Goal: Use online tool/utility: Use online tool/utility

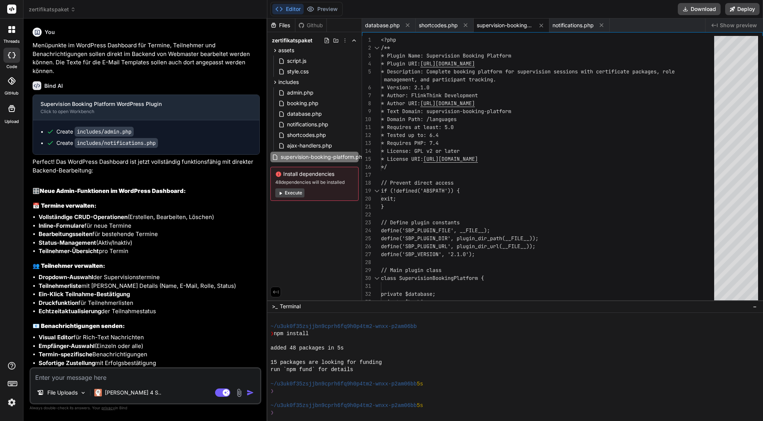
scroll to position [65, 0]
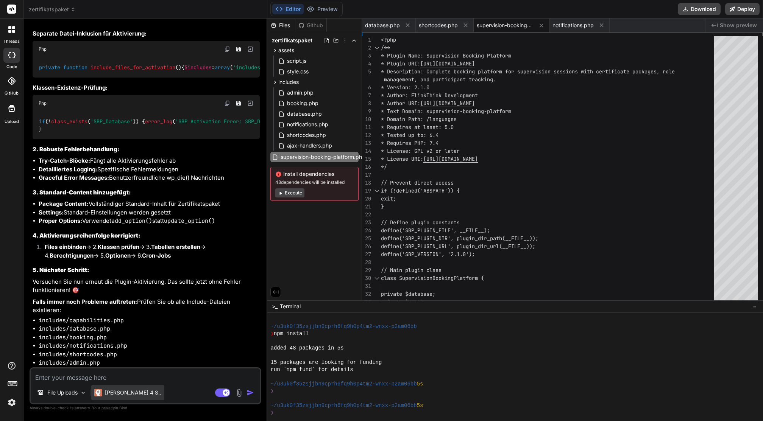
click at [126, 396] on p "[PERSON_NAME] 4 S.." at bounding box center [133, 393] width 56 height 8
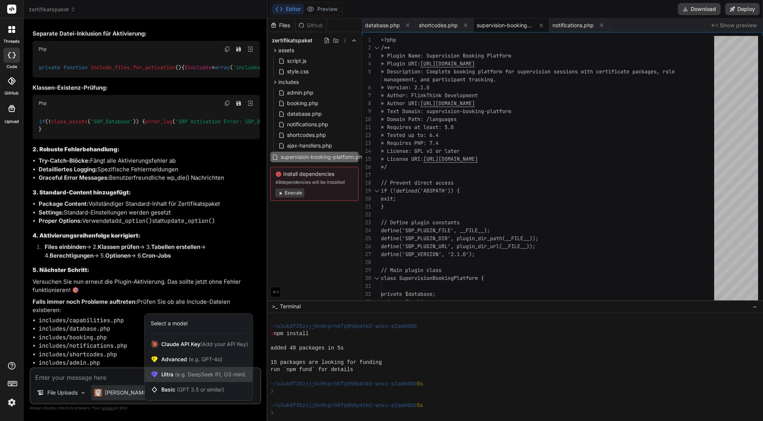
click at [165, 377] on span "Ultra (e.g. DeepSeek R1, O3-mini)" at bounding box center [203, 375] width 84 height 8
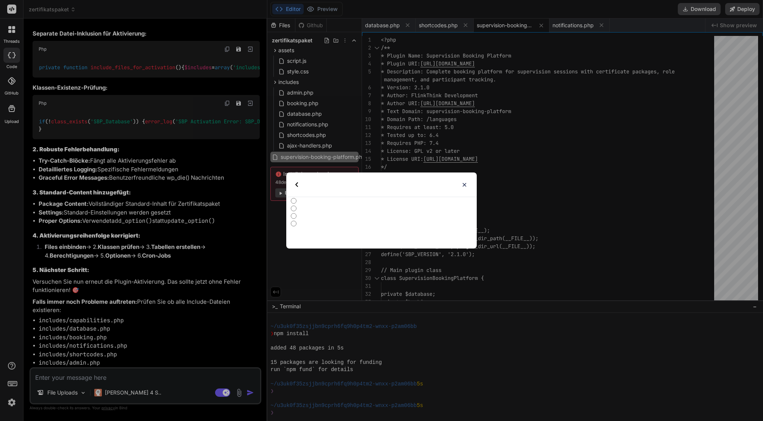
type textarea "x"
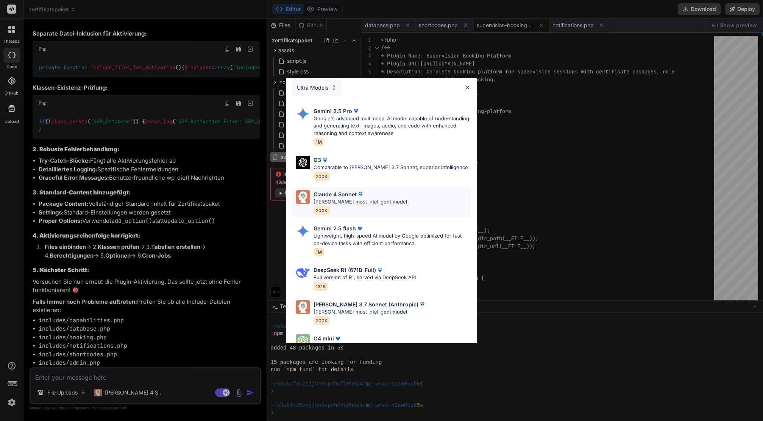
scroll to position [0, 0]
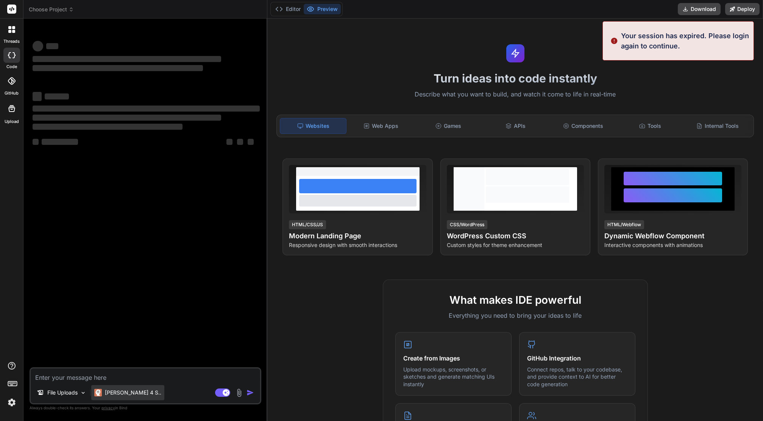
click at [108, 395] on p "[PERSON_NAME] 4 S.." at bounding box center [133, 393] width 56 height 8
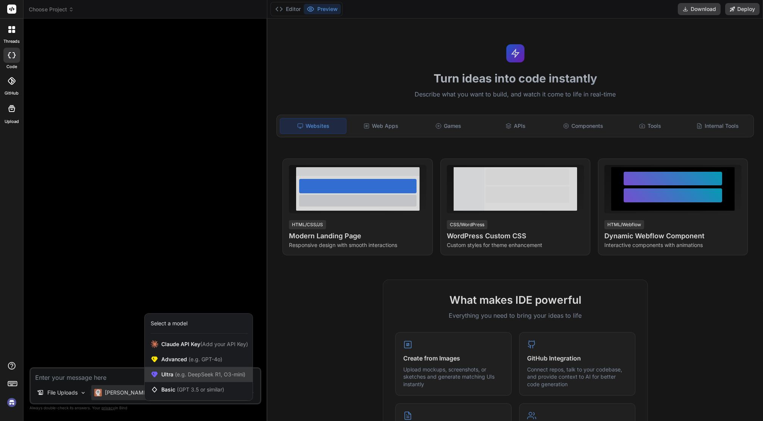
click at [180, 377] on span "(e.g. DeepSeek R1, O3-mini)" at bounding box center [209, 374] width 72 height 6
type textarea "x"
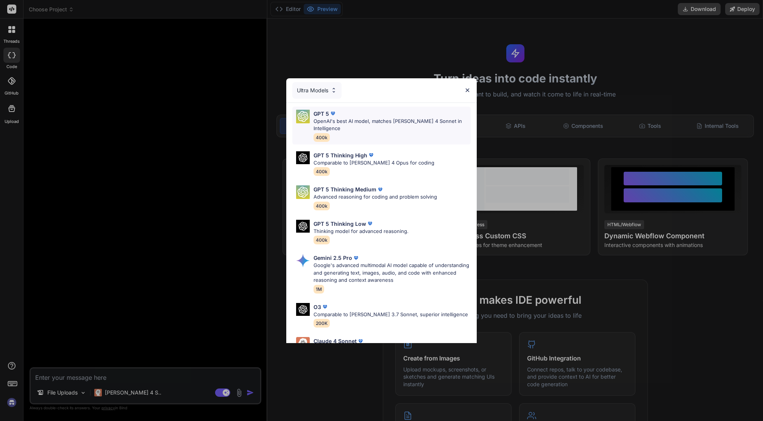
click at [356, 124] on p "OpenAI's best AI model, matches Claude 4 Sonnet in Intelligence" at bounding box center [393, 125] width 158 height 15
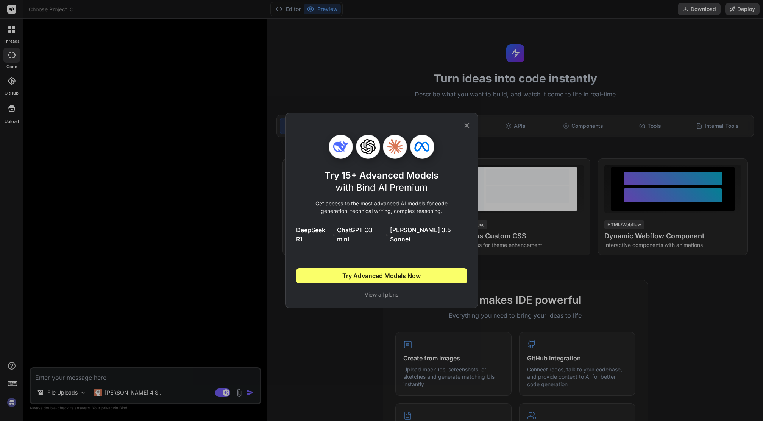
click at [468, 126] on icon at bounding box center [467, 126] width 8 height 8
